Goal: Go to known website: Access a specific website the user already knows

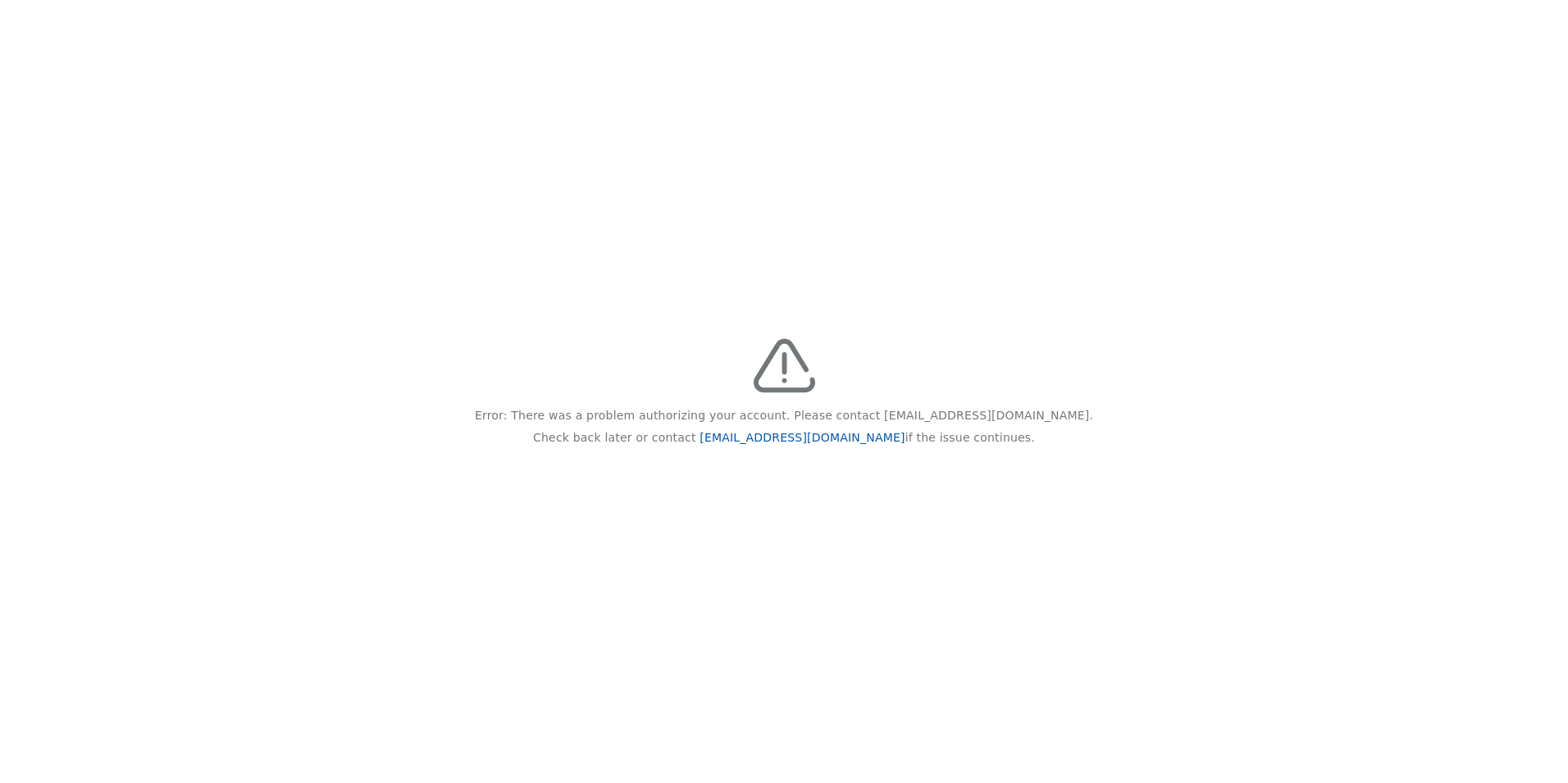
click at [771, 439] on link "feedback@recidiviz.org" at bounding box center [802, 438] width 205 height 13
click at [776, 434] on link "feedback@recidiviz.org" at bounding box center [802, 438] width 205 height 13
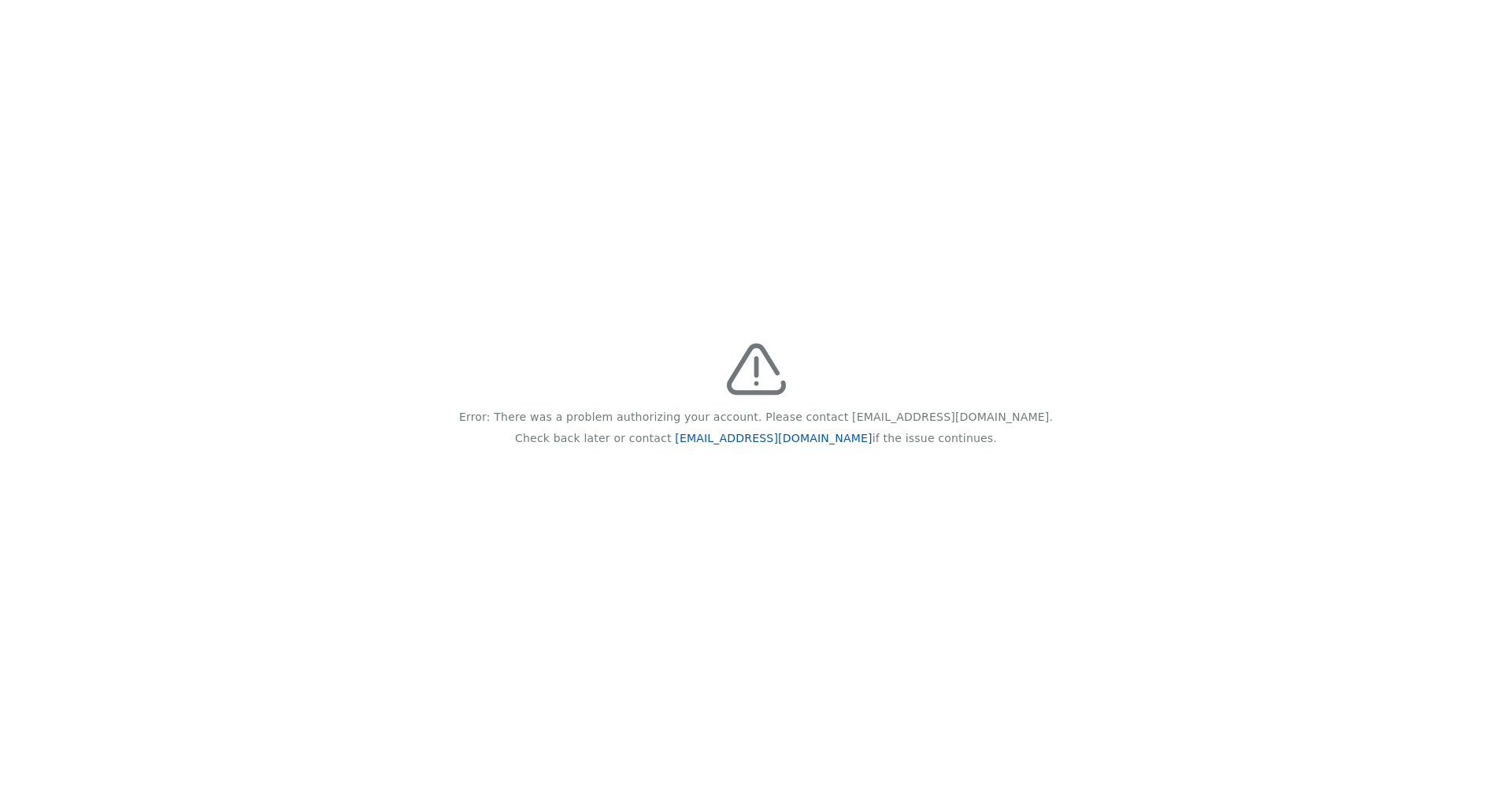
click at [757, 441] on link "[EMAIL_ADDRESS][DOMAIN_NAME]" at bounding box center [773, 438] width 197 height 13
drag, startPoint x: 1430, startPoint y: 0, endPoint x: 1032, endPoint y: 74, distance: 404.8
click at [1032, 74] on div "Error: There was a problem authorizing your account. Please contact [EMAIL_ADDR…" at bounding box center [756, 394] width 1512 height 788
